Goal: Task Accomplishment & Management: Manage account settings

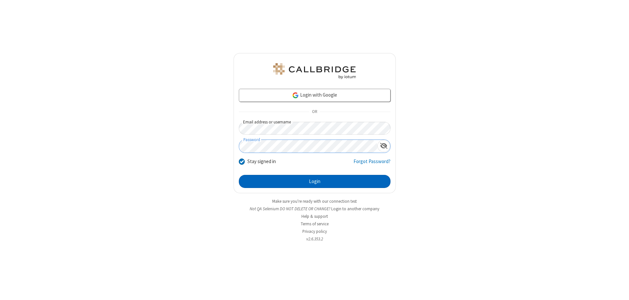
click at [314, 181] on button "Login" at bounding box center [315, 181] width 152 height 13
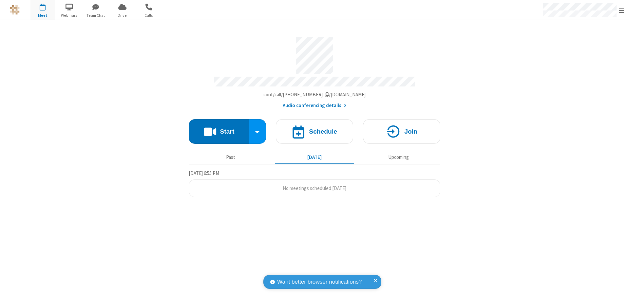
click at [621, 10] on span "Open menu" at bounding box center [620, 10] width 5 height 7
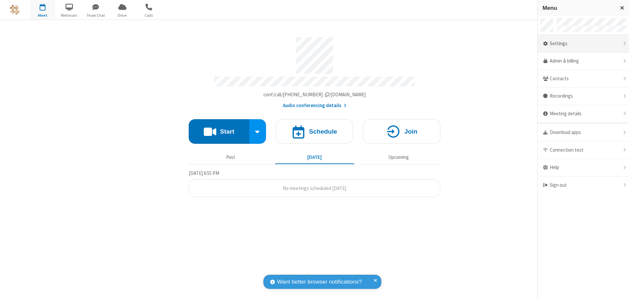
click at [583, 44] on div "Settings" at bounding box center [582, 44] width 91 height 18
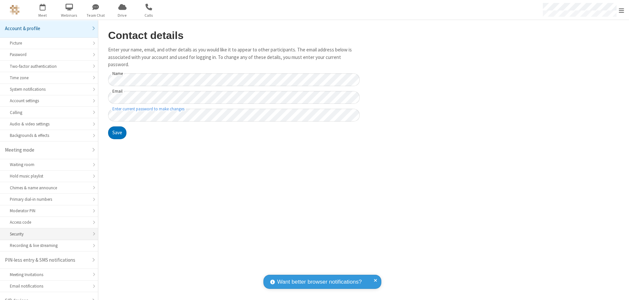
click at [46, 231] on div "Security" at bounding box center [49, 234] width 78 height 6
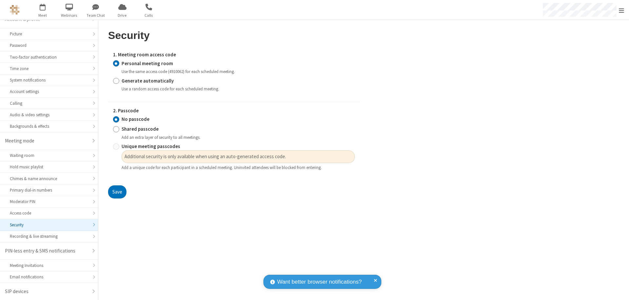
click at [116, 63] on input "Personal meeting room" at bounding box center [116, 63] width 6 height 7
click at [116, 119] on input "No passcode" at bounding box center [116, 119] width 6 height 7
click at [117, 192] on button "Save" at bounding box center [117, 191] width 18 height 13
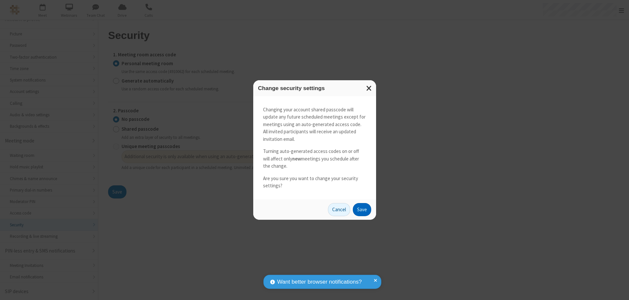
click at [361, 209] on button "Save" at bounding box center [362, 209] width 18 height 13
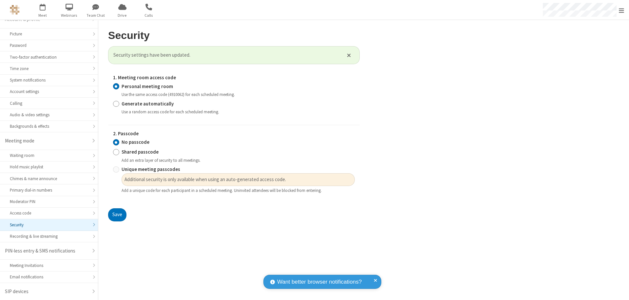
click at [621, 10] on span "Open menu" at bounding box center [620, 10] width 5 height 7
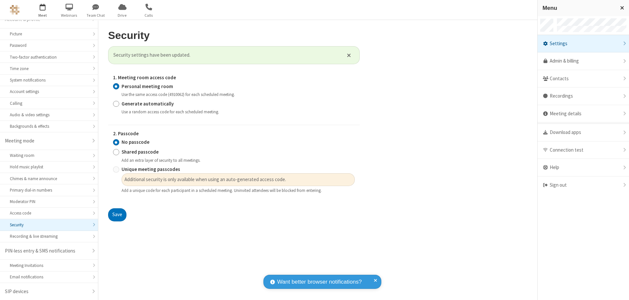
click at [43, 10] on span "button" at bounding box center [42, 6] width 25 height 11
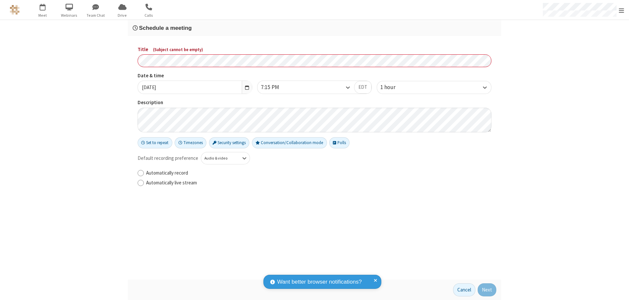
click at [314, 28] on h3 "Schedule a meeting" at bounding box center [314, 28] width 363 height 6
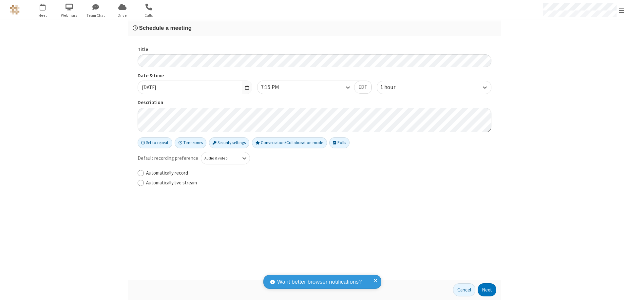
click at [487, 290] on button "Next" at bounding box center [486, 289] width 19 height 13
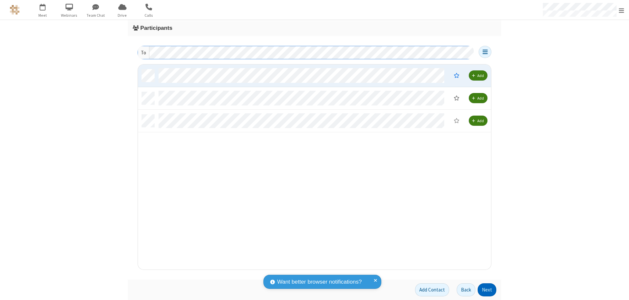
click at [487, 290] on button "Next" at bounding box center [486, 289] width 19 height 13
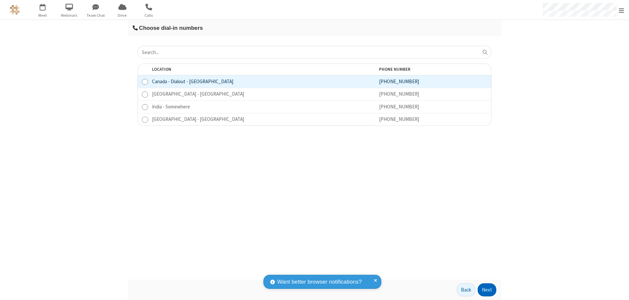
click at [487, 290] on button "Next" at bounding box center [486, 289] width 19 height 13
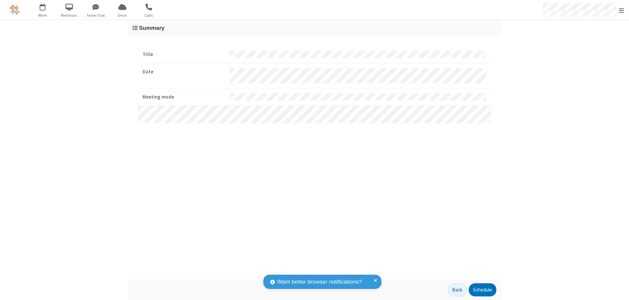
click at [482, 290] on button "Schedule" at bounding box center [481, 289] width 27 height 13
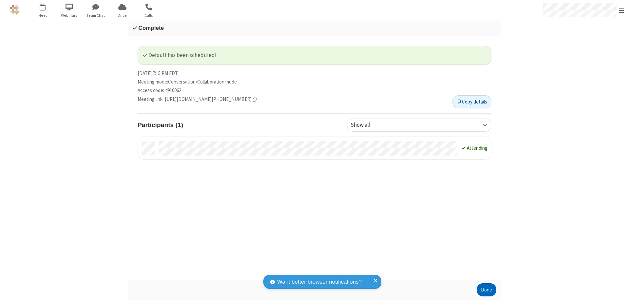
click at [486, 290] on button "Done" at bounding box center [486, 289] width 20 height 13
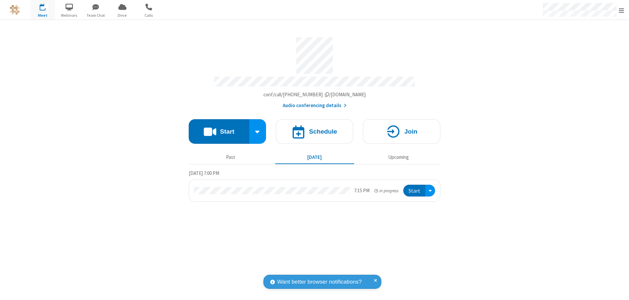
click at [414, 188] on button "Start" at bounding box center [414, 191] width 22 height 12
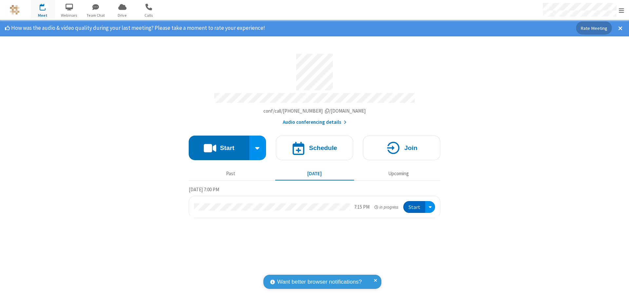
click at [621, 10] on span "Open menu" at bounding box center [620, 10] width 5 height 7
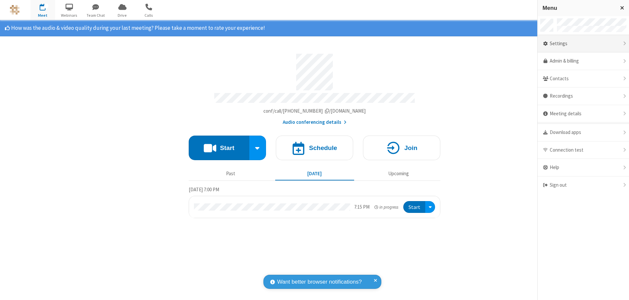
click at [583, 44] on div "Settings" at bounding box center [582, 44] width 91 height 18
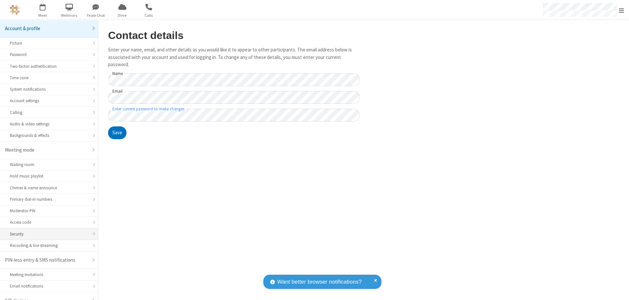
click at [46, 231] on div "Security" at bounding box center [49, 234] width 78 height 6
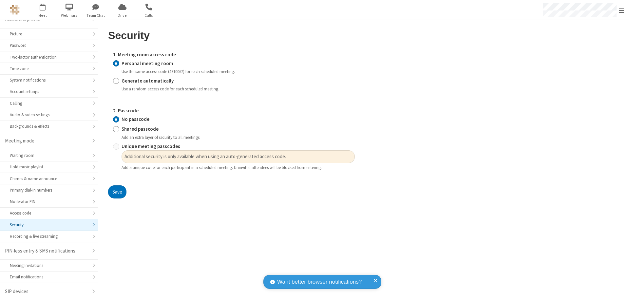
click at [116, 63] on input "Personal meeting room" at bounding box center [116, 63] width 6 height 7
click at [116, 119] on input "No passcode" at bounding box center [116, 119] width 6 height 7
click at [117, 192] on button "Save" at bounding box center [117, 191] width 18 height 13
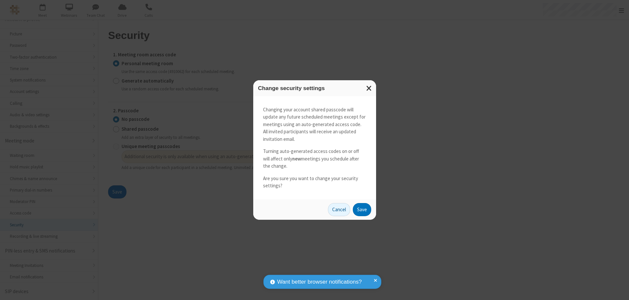
click at [361, 209] on button "Save" at bounding box center [362, 209] width 18 height 13
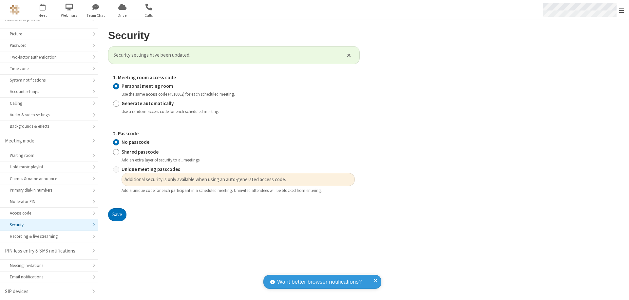
click at [621, 10] on span "Open menu" at bounding box center [620, 10] width 5 height 7
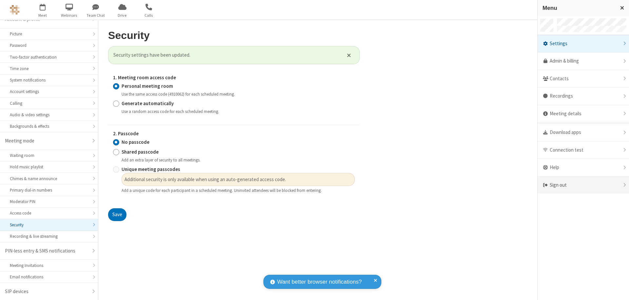
click at [583, 185] on div "Sign out" at bounding box center [582, 184] width 91 height 17
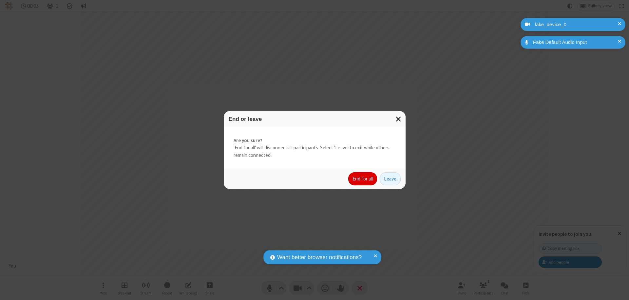
click at [363, 179] on button "End for all" at bounding box center [362, 178] width 29 height 13
